Goal: Transaction & Acquisition: Purchase product/service

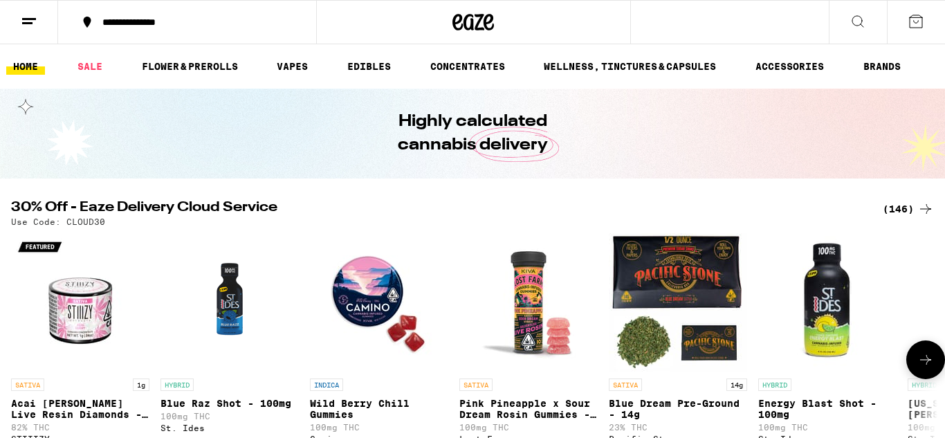
click at [928, 368] on icon at bounding box center [926, 360] width 17 height 17
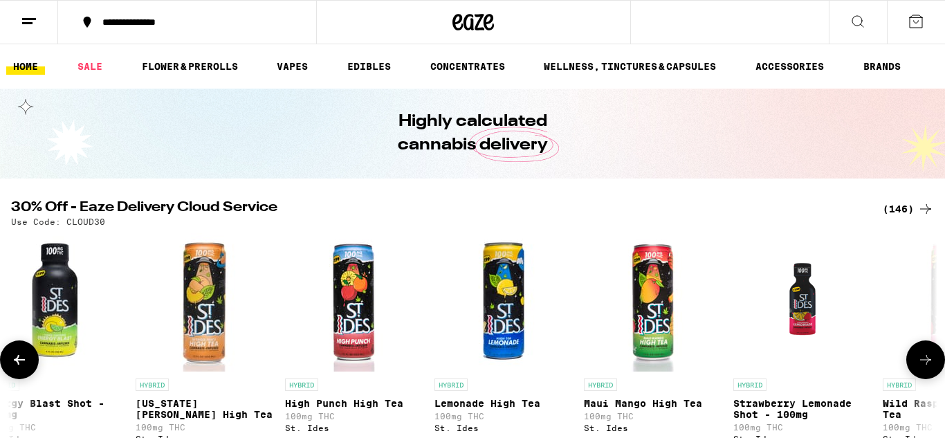
click at [928, 368] on icon at bounding box center [926, 360] width 17 height 17
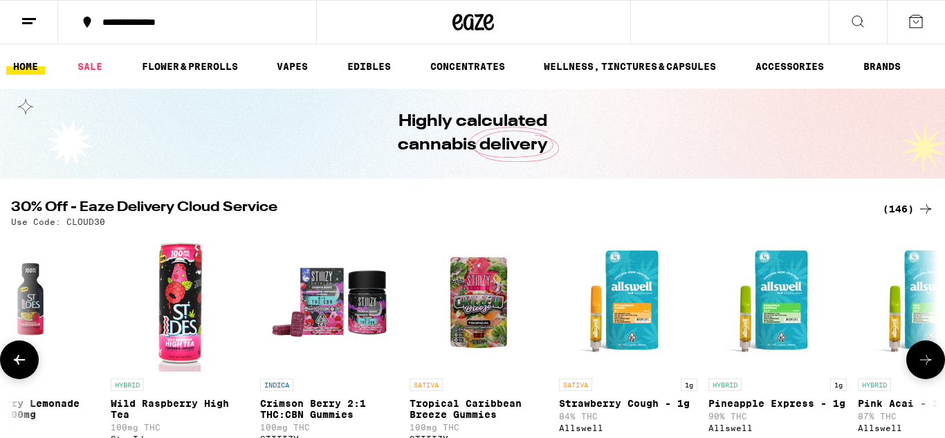
click at [928, 368] on icon at bounding box center [926, 360] width 17 height 17
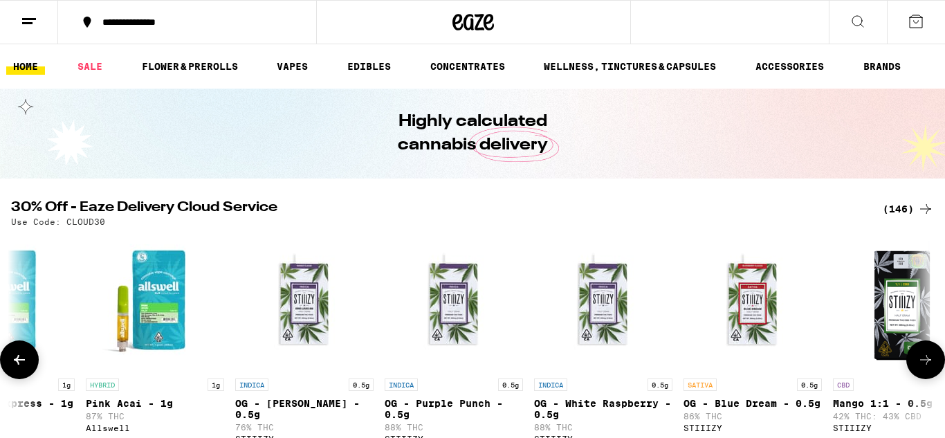
click at [928, 368] on icon at bounding box center [926, 360] width 17 height 17
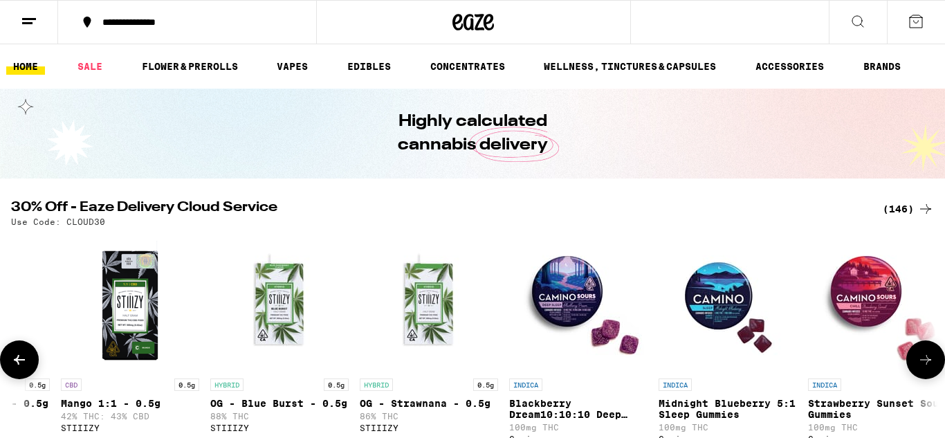
click at [928, 368] on icon at bounding box center [926, 360] width 17 height 17
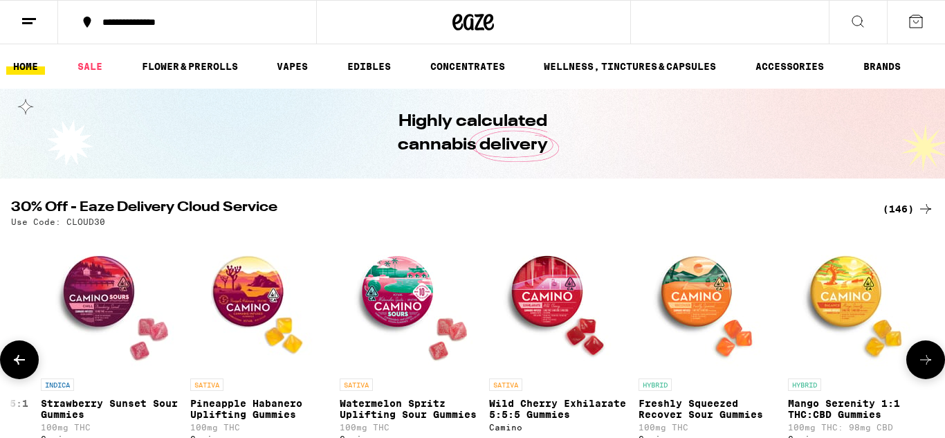
click at [928, 368] on icon at bounding box center [926, 360] width 17 height 17
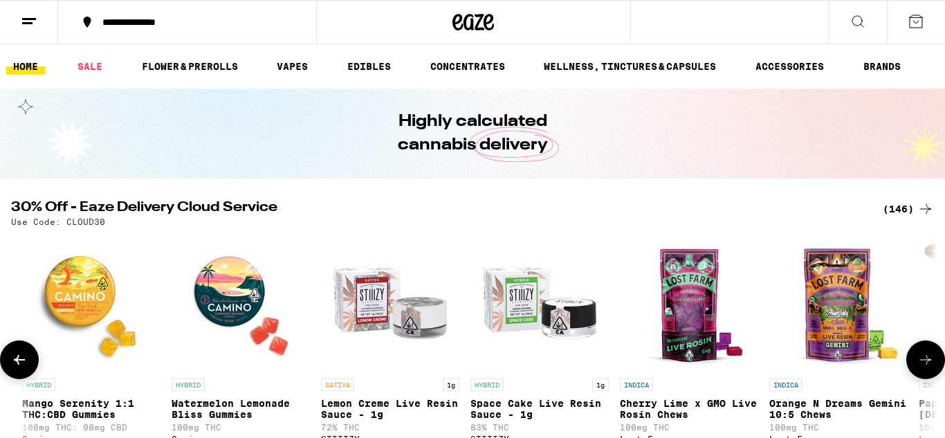
click at [928, 368] on icon at bounding box center [926, 360] width 17 height 17
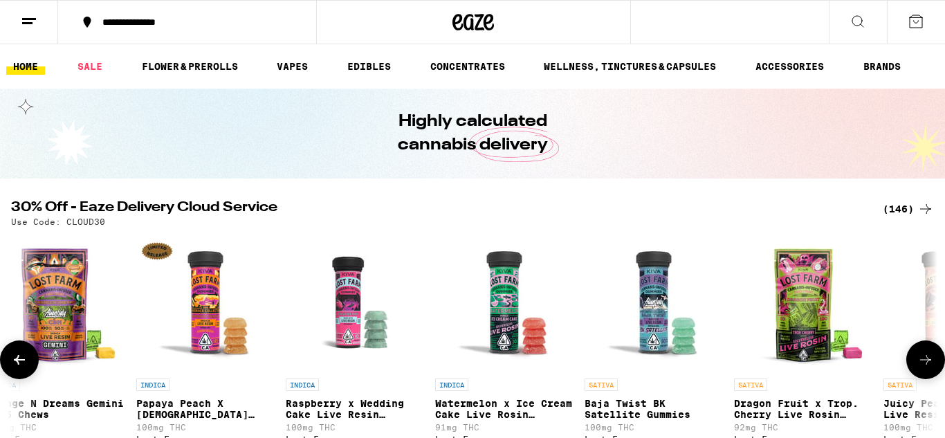
click at [928, 368] on icon at bounding box center [926, 360] width 17 height 17
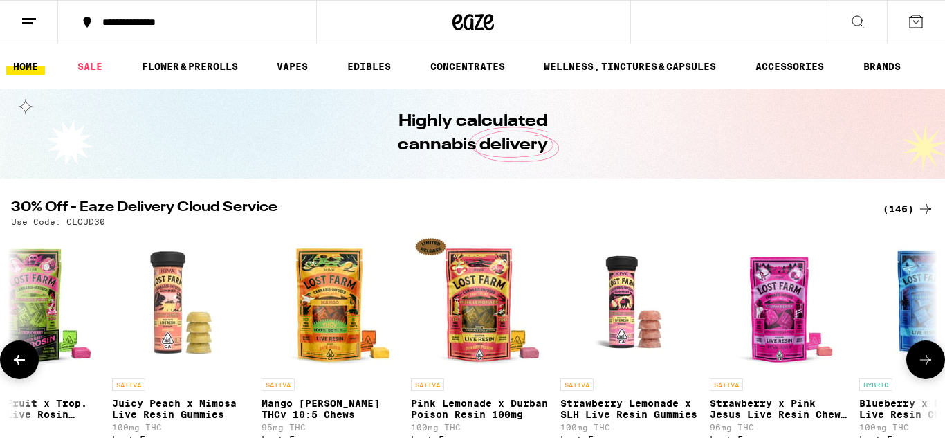
click at [928, 368] on icon at bounding box center [926, 360] width 17 height 17
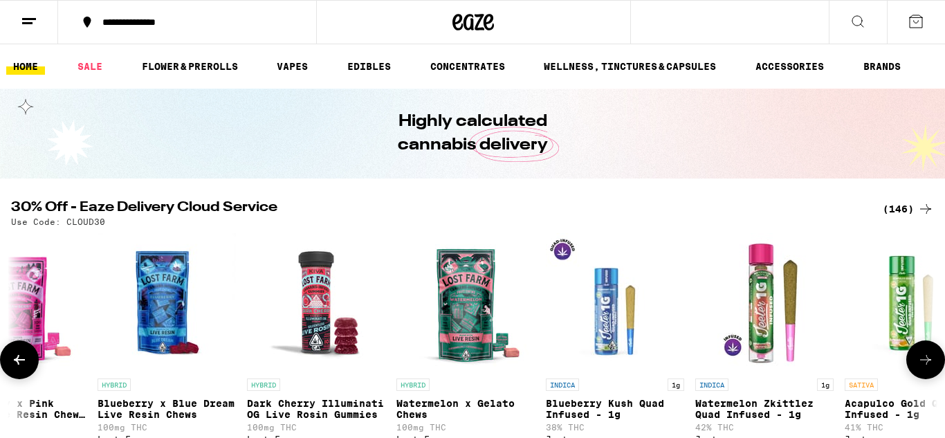
scroll to position [0, 6951]
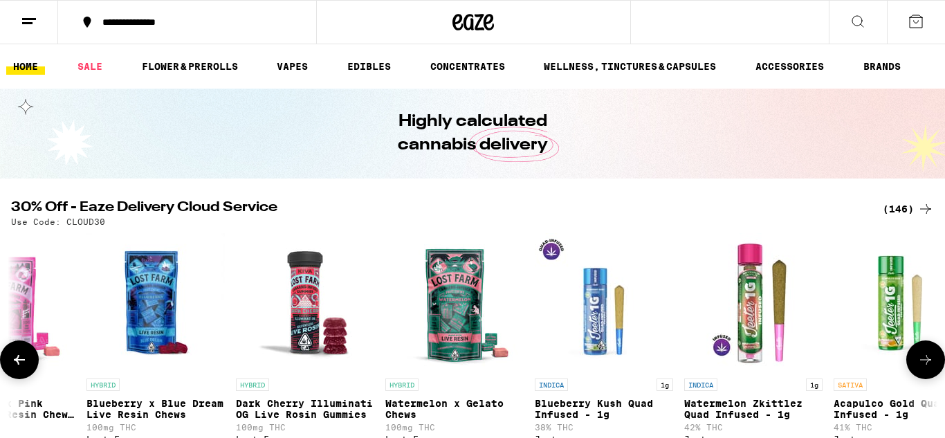
click at [928, 368] on icon at bounding box center [926, 360] width 17 height 17
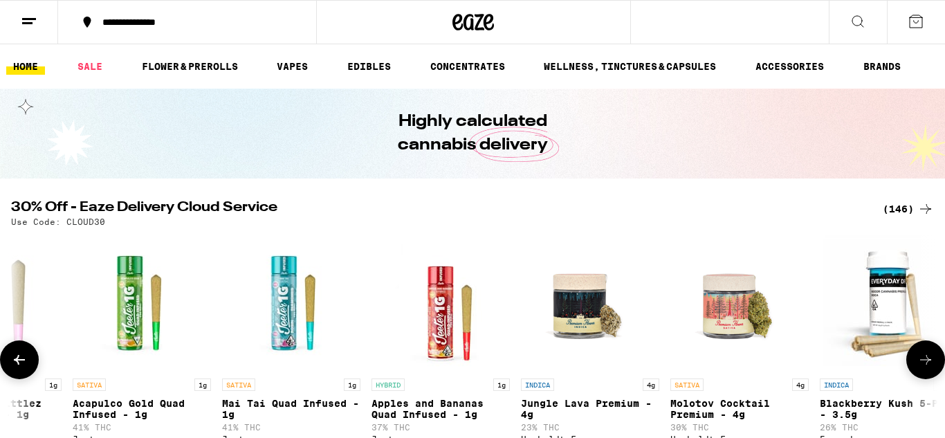
click at [928, 368] on icon at bounding box center [926, 360] width 17 height 17
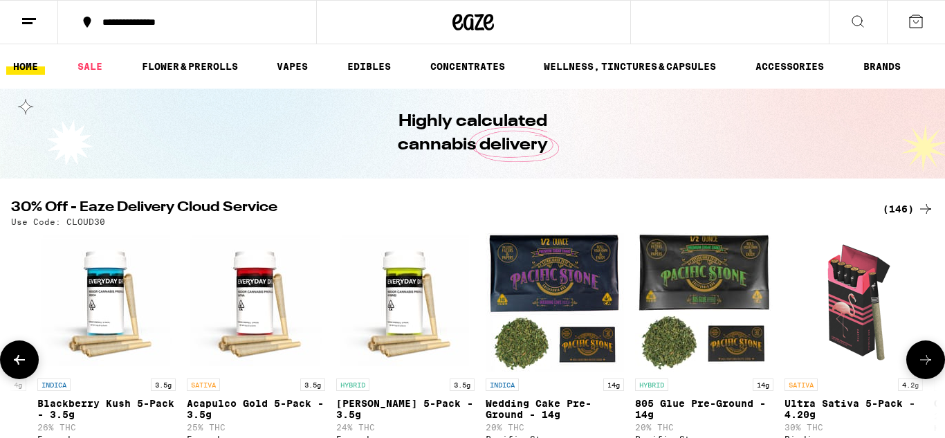
click at [928, 368] on icon at bounding box center [926, 360] width 17 height 17
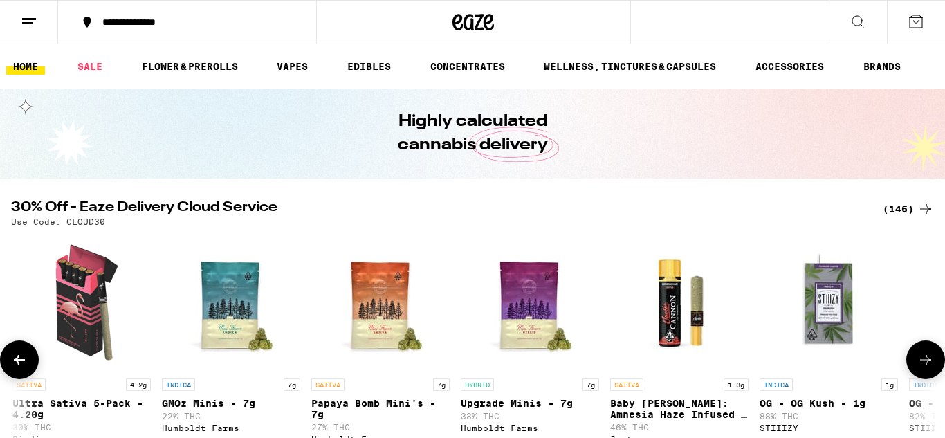
click at [928, 368] on icon at bounding box center [926, 360] width 17 height 17
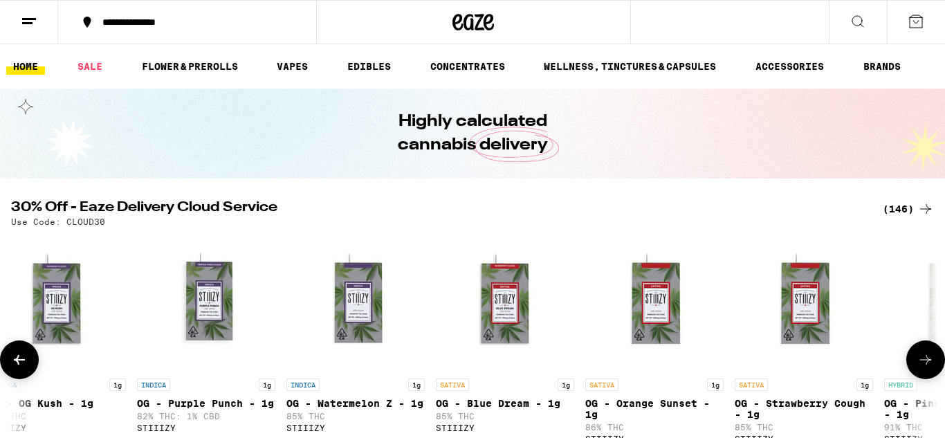
click at [928, 368] on icon at bounding box center [926, 360] width 17 height 17
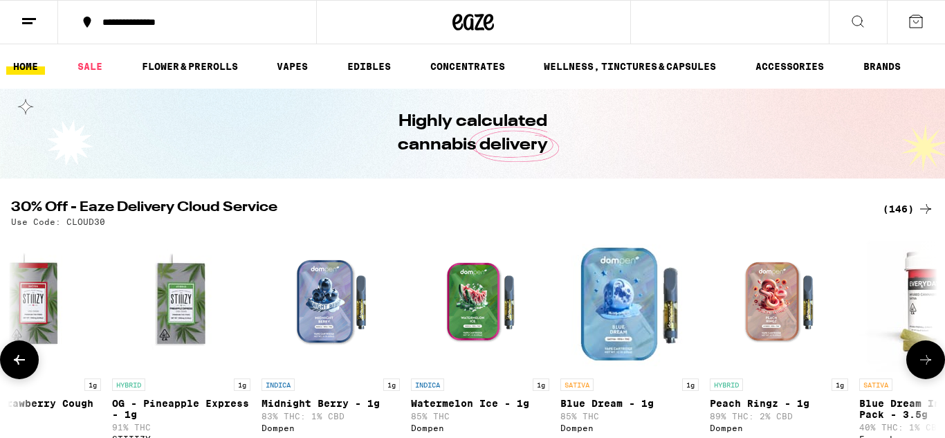
click at [928, 368] on icon at bounding box center [926, 360] width 17 height 17
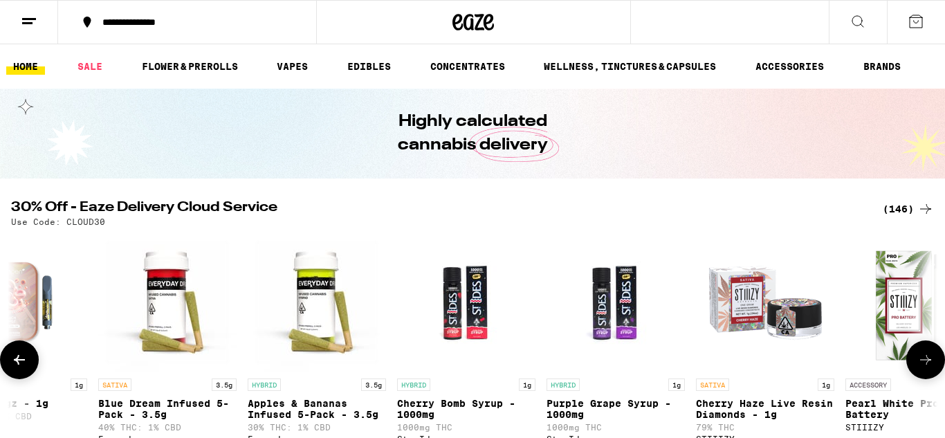
click at [928, 368] on icon at bounding box center [926, 360] width 17 height 17
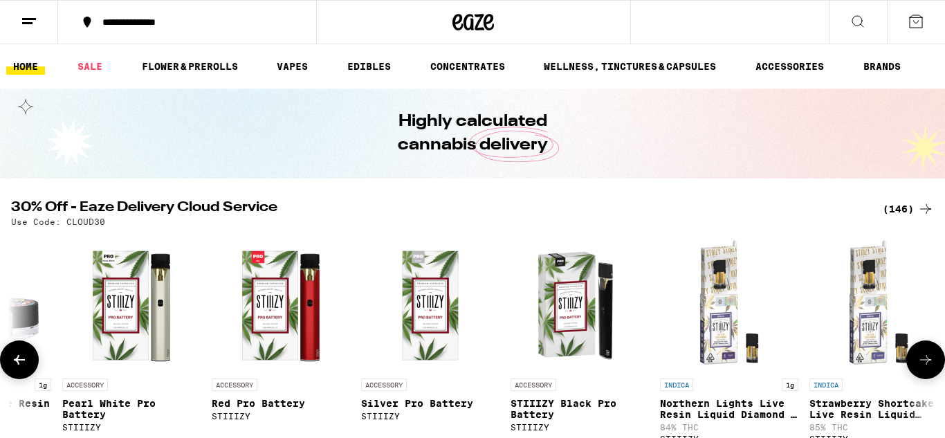
click at [928, 368] on icon at bounding box center [926, 360] width 17 height 17
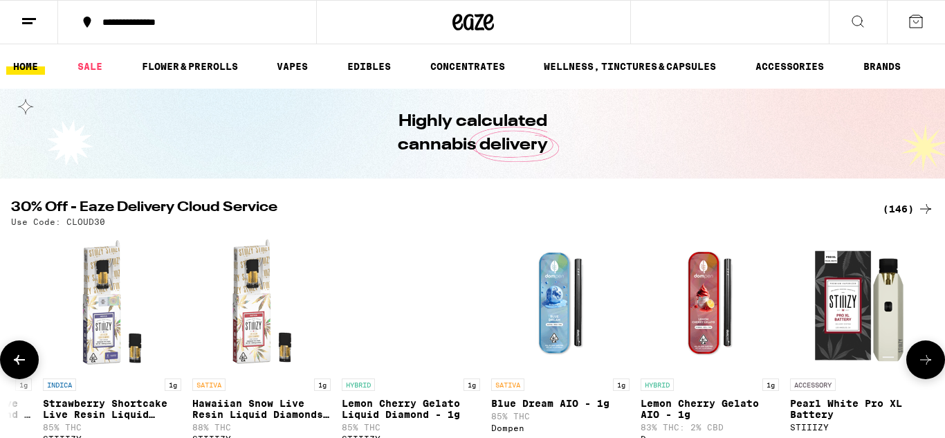
click at [928, 368] on icon at bounding box center [926, 360] width 17 height 17
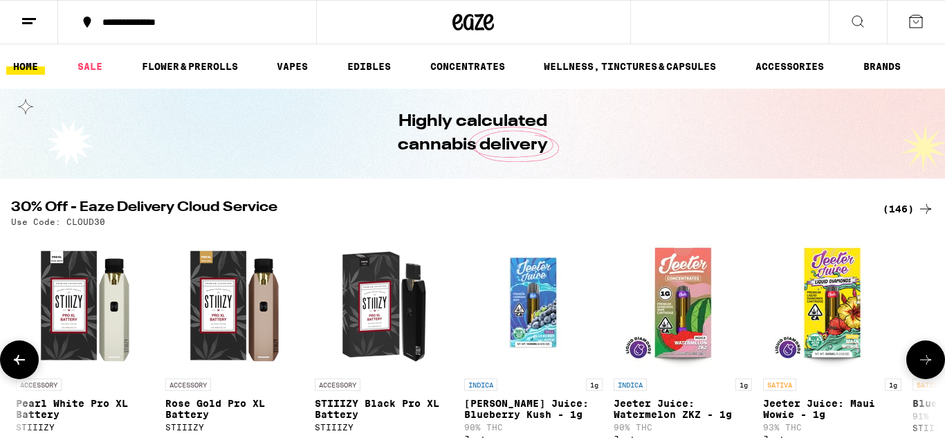
click at [928, 368] on icon at bounding box center [926, 360] width 17 height 17
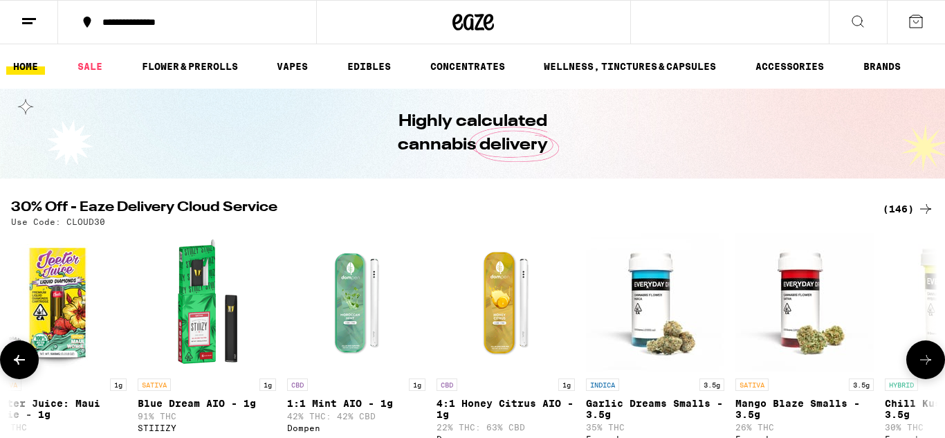
click at [928, 368] on icon at bounding box center [926, 360] width 17 height 17
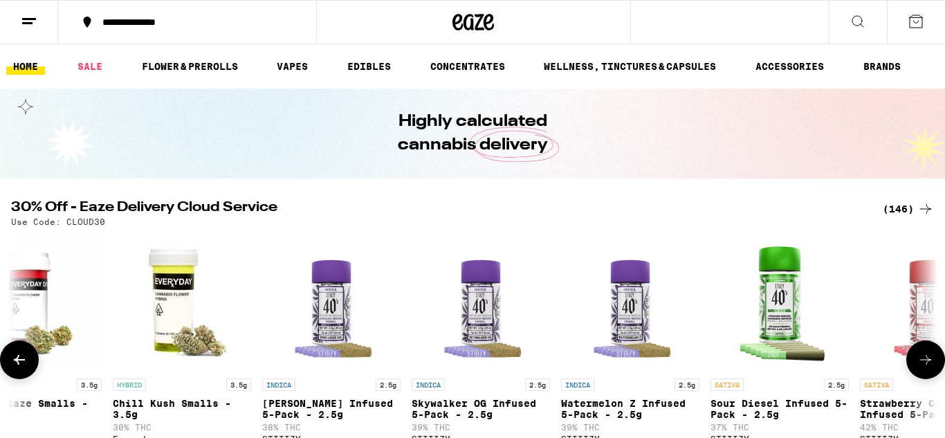
click at [928, 368] on icon at bounding box center [926, 360] width 17 height 17
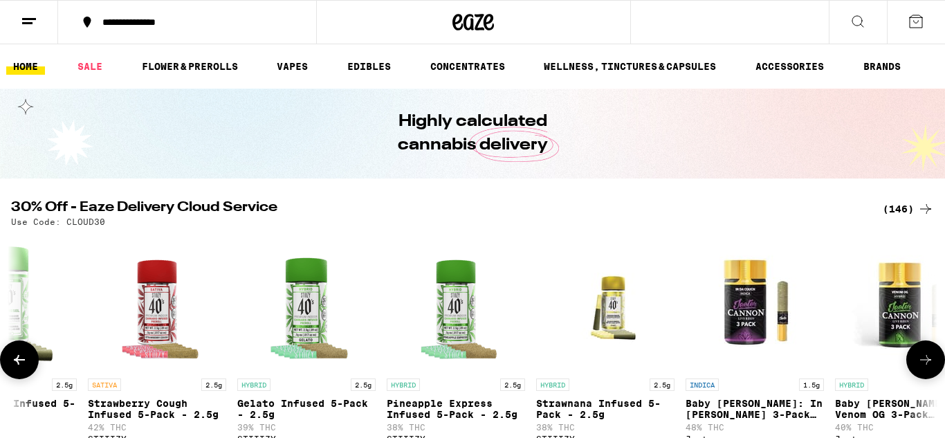
click at [928, 368] on icon at bounding box center [926, 360] width 17 height 17
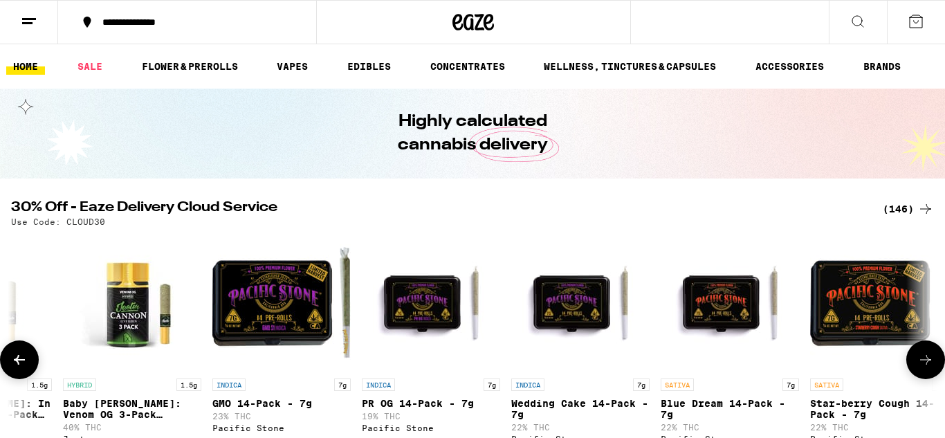
click at [928, 368] on icon at bounding box center [926, 360] width 17 height 17
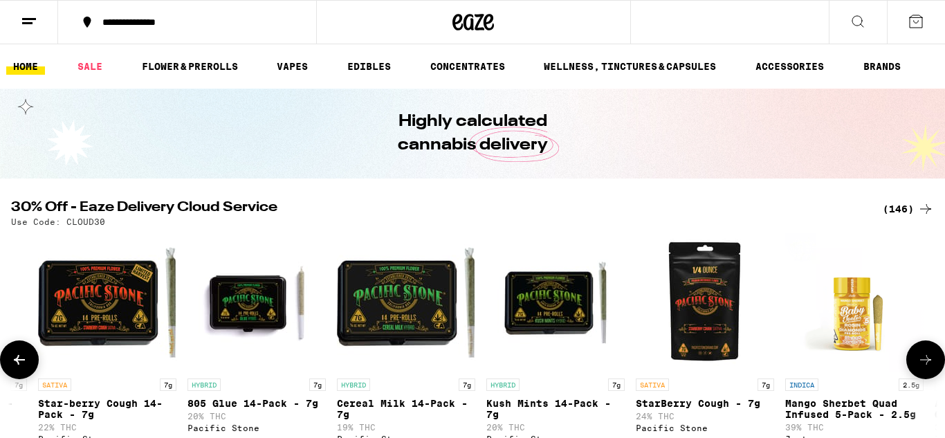
click at [928, 368] on icon at bounding box center [926, 360] width 17 height 17
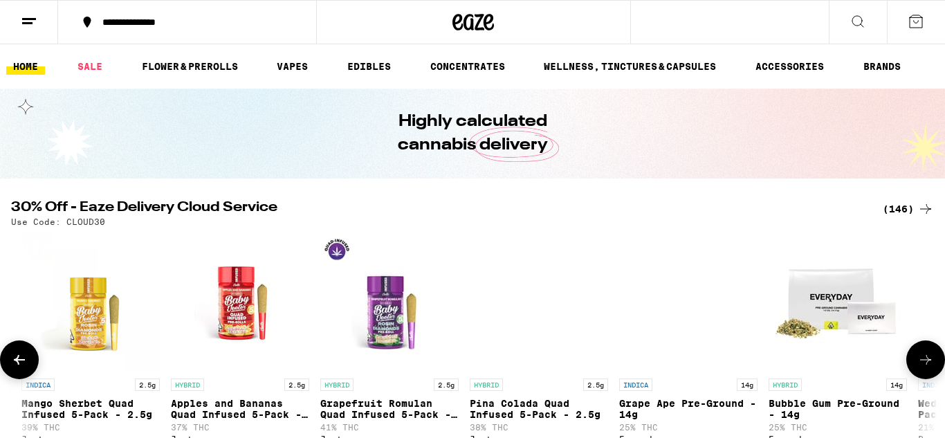
click at [928, 368] on icon at bounding box center [926, 360] width 17 height 17
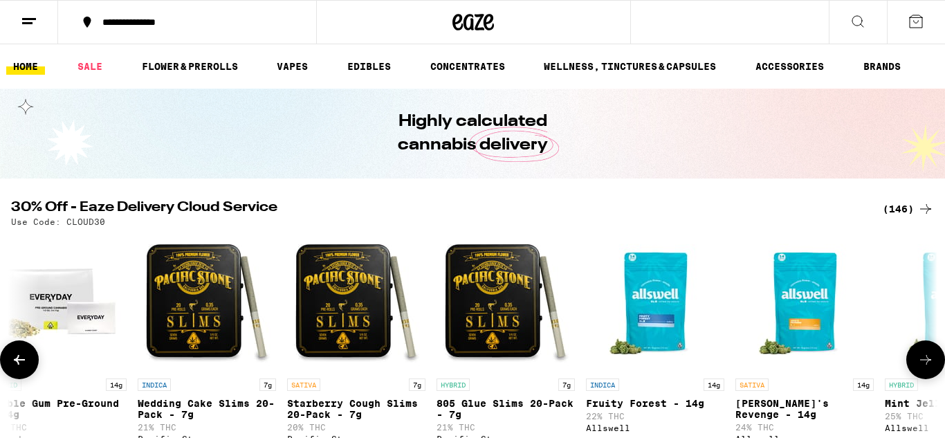
click at [928, 368] on icon at bounding box center [926, 360] width 17 height 17
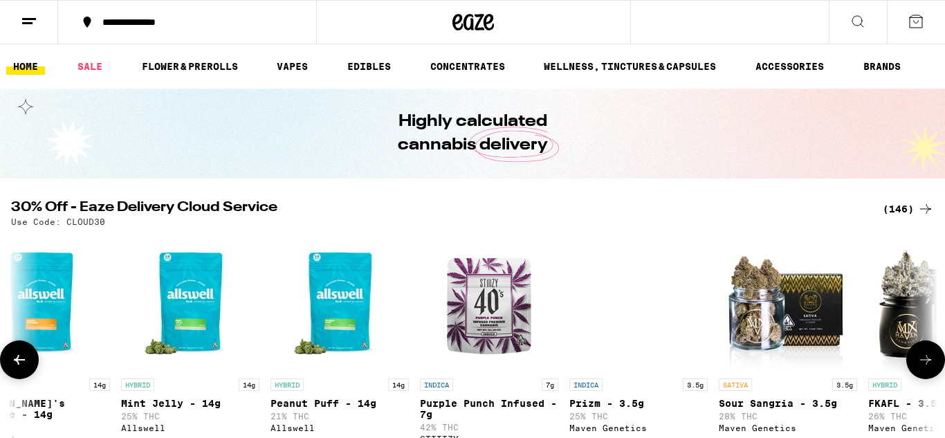
click at [928, 368] on icon at bounding box center [926, 360] width 17 height 17
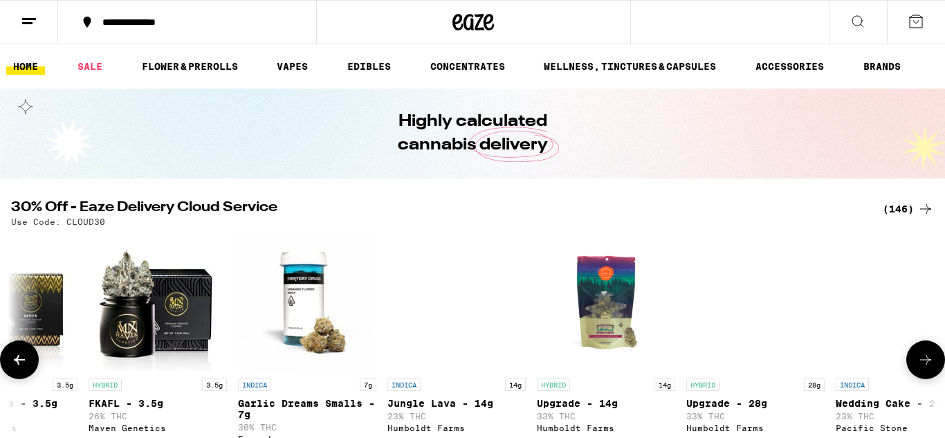
click at [928, 368] on icon at bounding box center [926, 360] width 17 height 17
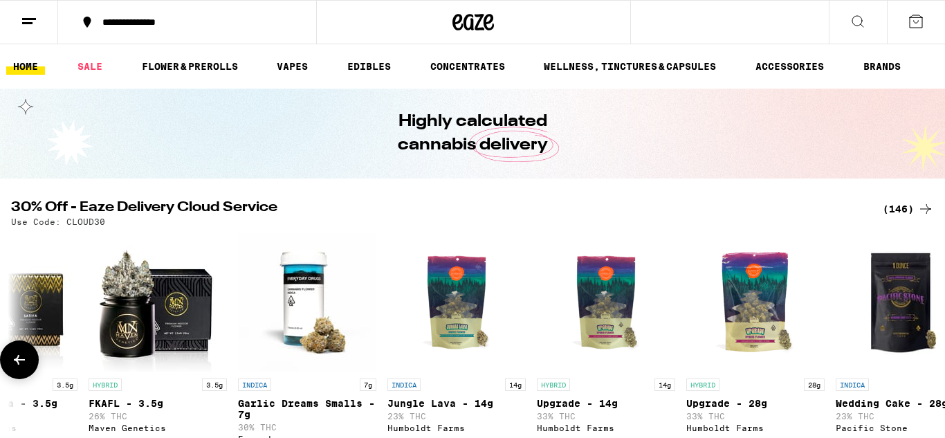
scroll to position [0, 20904]
